Goal: Find specific page/section: Find specific page/section

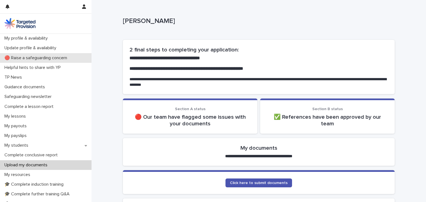
click at [44, 60] on p "🔴 Raise a safeguarding concern" at bounding box center [36, 57] width 69 height 5
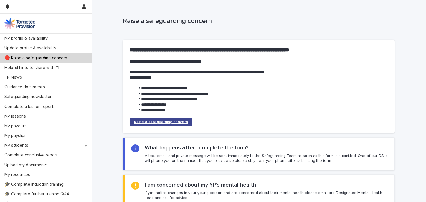
click at [157, 124] on span "Raise a safeguarding concern" at bounding box center [161, 122] width 54 height 4
click at [148, 126] on link "Raise a safeguarding concern" at bounding box center [160, 122] width 63 height 9
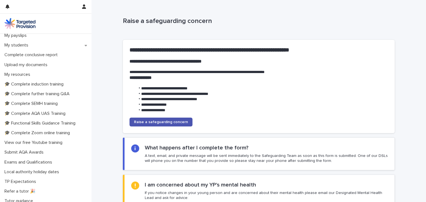
scroll to position [114, 0]
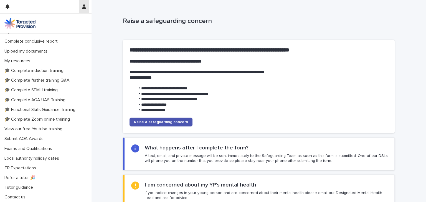
click at [85, 7] on icon "button" at bounding box center [84, 6] width 4 height 4
click at [85, 7] on div at bounding box center [213, 101] width 426 height 202
click at [127, 22] on p "Raise a safeguarding concern" at bounding box center [257, 21] width 269 height 8
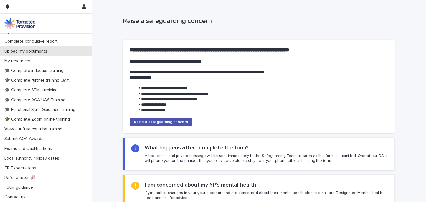
click at [48, 54] on p "Upload my documents" at bounding box center [27, 51] width 50 height 5
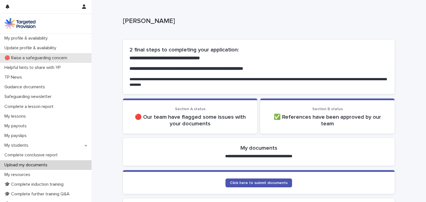
click at [49, 60] on p "🔴 Raise a safeguarding concern" at bounding box center [36, 57] width 69 height 5
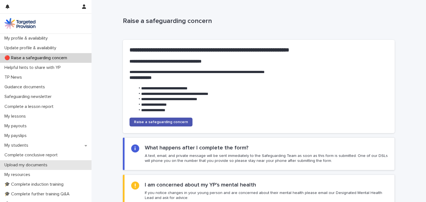
click at [42, 165] on p "Upload my documents" at bounding box center [27, 165] width 50 height 5
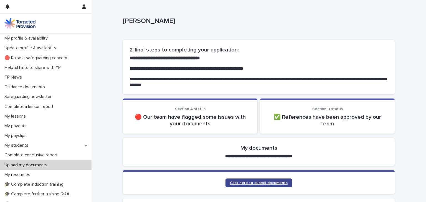
click at [264, 184] on span "Click here to submit documents" at bounding box center [259, 183] width 58 height 4
